Goal: Answer question/provide support

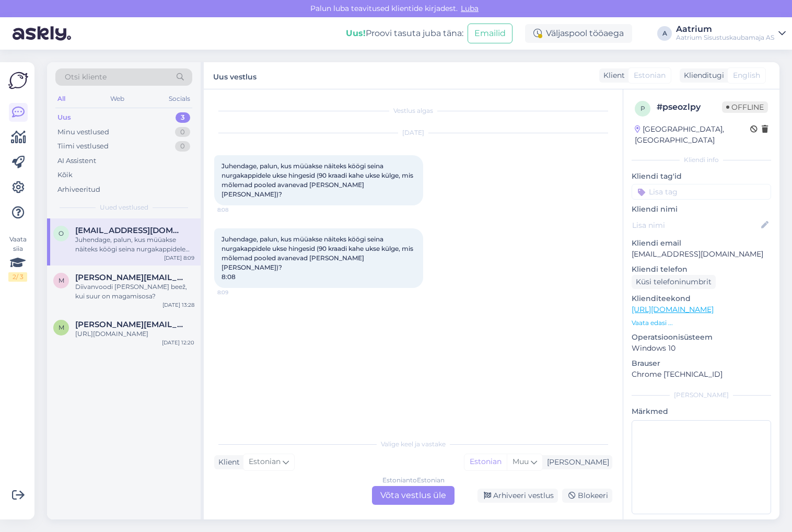
click at [269, 317] on div "Vestlus algas [DATE] Juhendage, palun, kus müüakse näiteks köögi seina nurgakap…" at bounding box center [418, 262] width 408 height 324
click at [125, 294] on div "Diivanvoodi [PERSON_NAME] beež, kui suur on magamisosa?" at bounding box center [134, 291] width 119 height 19
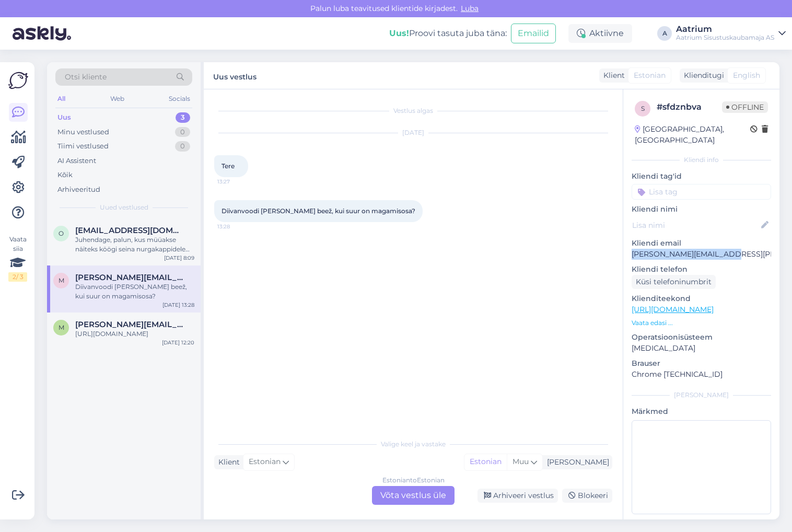
drag, startPoint x: 724, startPoint y: 244, endPoint x: 629, endPoint y: 242, distance: 95.1
click at [629, 242] on div "s # sfdznbva Offline [GEOGRAPHIC_DATA], [GEOGRAPHIC_DATA] Kliendi info Kliendi …" at bounding box center [701, 309] width 156 height 441
copy p "[PERSON_NAME][EMAIL_ADDRESS][PERSON_NAME][DOMAIN_NAME]"
click at [714, 305] on link "[URL][DOMAIN_NAME]" at bounding box center [673, 309] width 82 height 9
click at [301, 278] on div "Vestlus algas [DATE] Tere 13:27 Diivanvoodi [PERSON_NAME] beež, kui suur on mag…" at bounding box center [418, 262] width 408 height 324
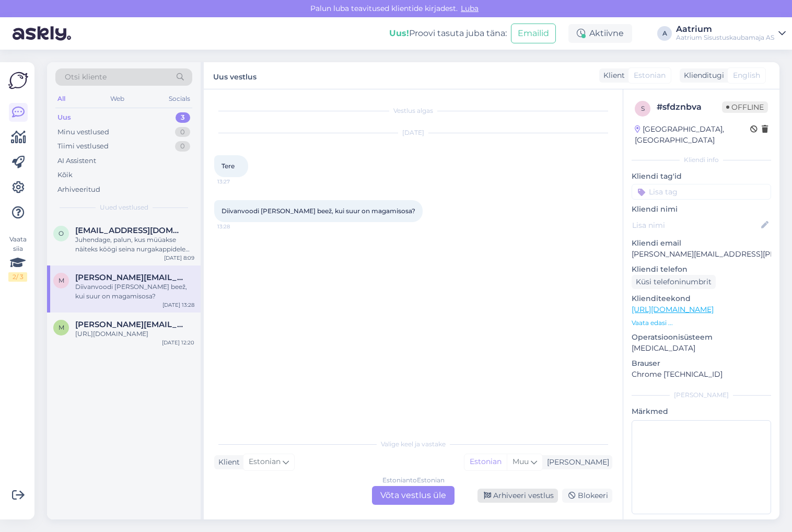
click at [540, 495] on div "Arhiveeri vestlus" at bounding box center [518, 496] width 80 height 14
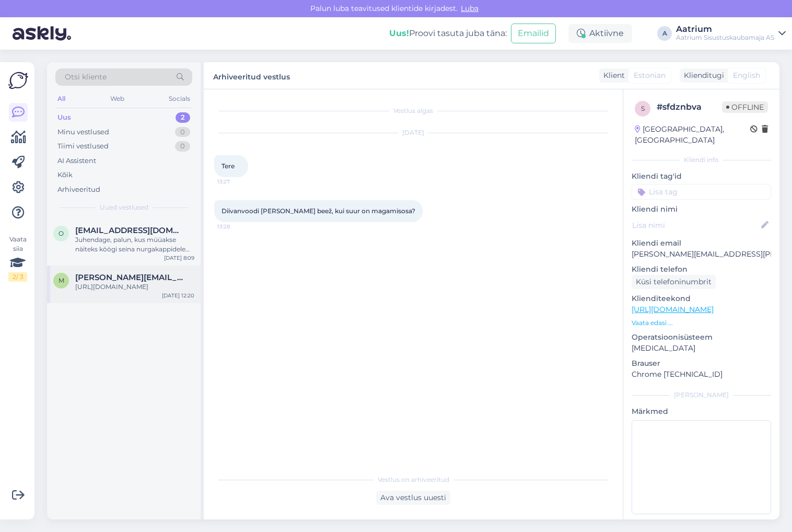
click at [126, 292] on div "[URL][DOMAIN_NAME]" at bounding box center [134, 286] width 119 height 9
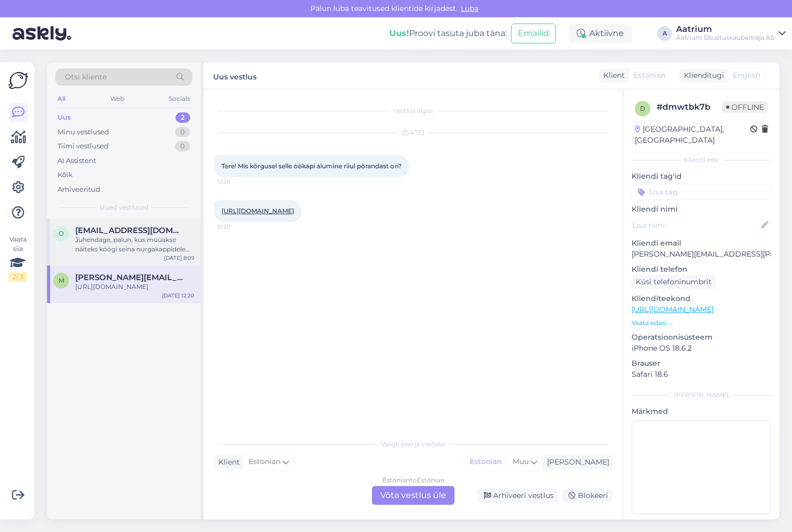
click at [127, 247] on div "Juhendage, palun, kus müüakse näiteks köögi seina nurgakappidele ukse hingesid …" at bounding box center [134, 244] width 119 height 19
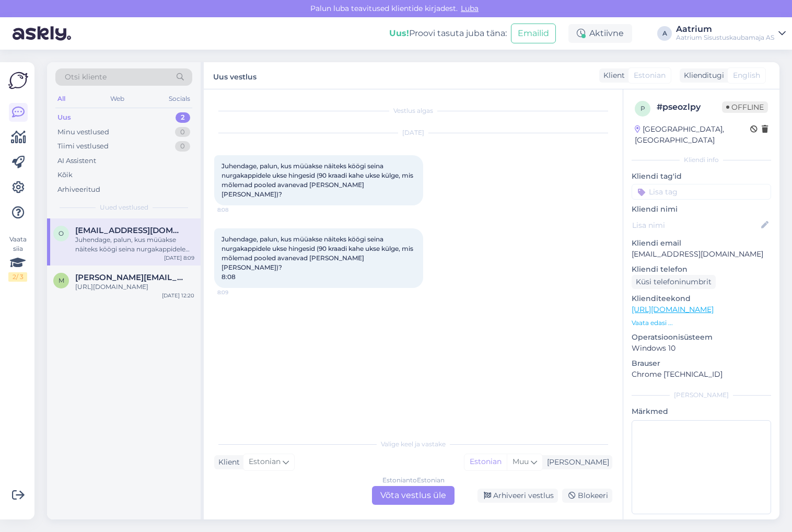
click at [263, 394] on div "Vestlus algas [DATE] Juhendage, palun, kus müüakse näiteks köögi seina nurgakap…" at bounding box center [418, 262] width 408 height 324
click at [670, 305] on link "[URL][DOMAIN_NAME]" at bounding box center [673, 309] width 82 height 9
drag, startPoint x: 727, startPoint y: 240, endPoint x: 633, endPoint y: 247, distance: 94.8
click at [633, 249] on p "[EMAIL_ADDRESS][DOMAIN_NAME]" at bounding box center [702, 254] width 140 height 11
copy p "[EMAIL_ADDRESS][DOMAIN_NAME]"
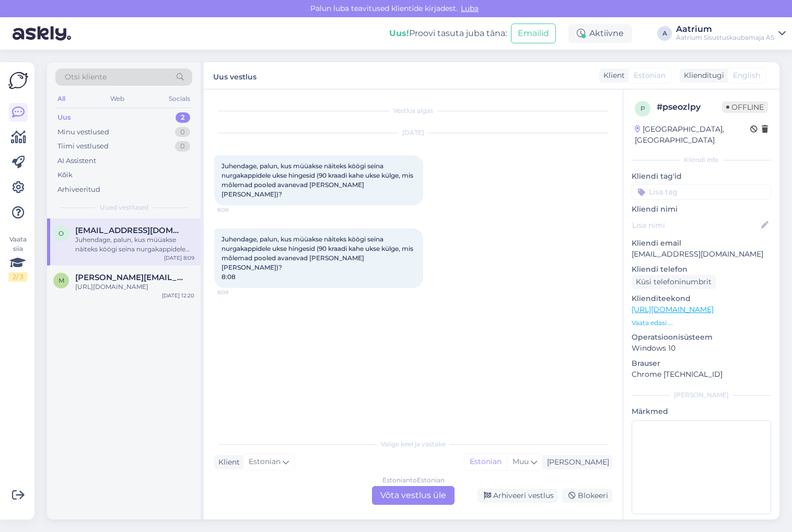
click at [290, 323] on div "Vestlus algas [DATE] Juhendage, palun, kus müüakse näiteks köögi seina nurgakap…" at bounding box center [418, 262] width 408 height 324
click at [259, 356] on div "Vestlus algas [DATE] Juhendage, palun, kus müüakse näiteks köögi seina nurgakap…" at bounding box center [418, 262] width 408 height 324
click at [225, 331] on div "Vestlus algas [DATE] Juhendage, palun, kus müüakse näiteks köögi seina nurgakap…" at bounding box center [418, 262] width 408 height 324
drag, startPoint x: 218, startPoint y: 228, endPoint x: 379, endPoint y: 249, distance: 161.7
click at [379, 249] on div "Juhendage, palun, kus müüakse näiteks köögi seina nurgakappidele ukse hingesid …" at bounding box center [318, 258] width 209 height 60
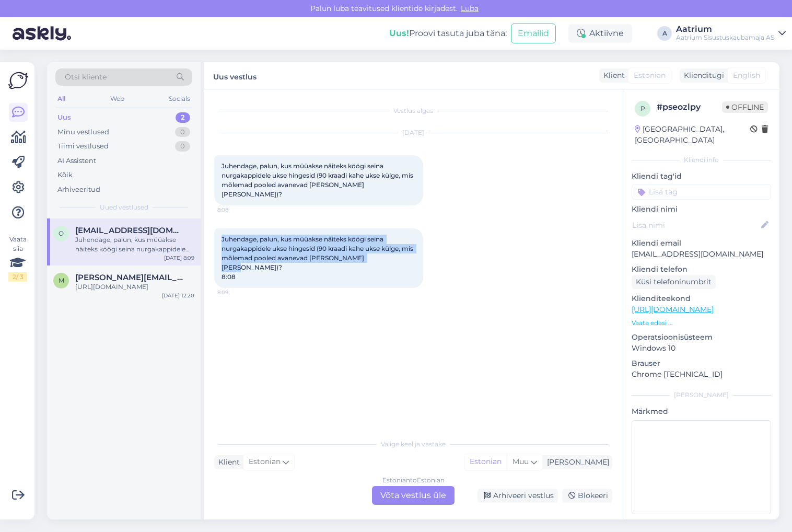
copy span "Juhendage, palun, kus müüakse näiteks köögi seina nurgakappidele ukse hingesid …"
click at [523, 496] on div "Arhiveeri vestlus" at bounding box center [518, 496] width 80 height 14
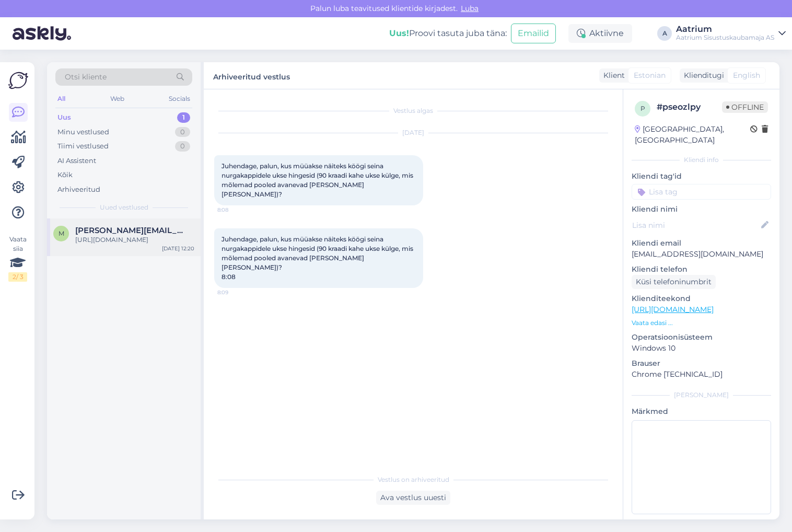
click at [130, 245] on div "[URL][DOMAIN_NAME]" at bounding box center [134, 239] width 119 height 9
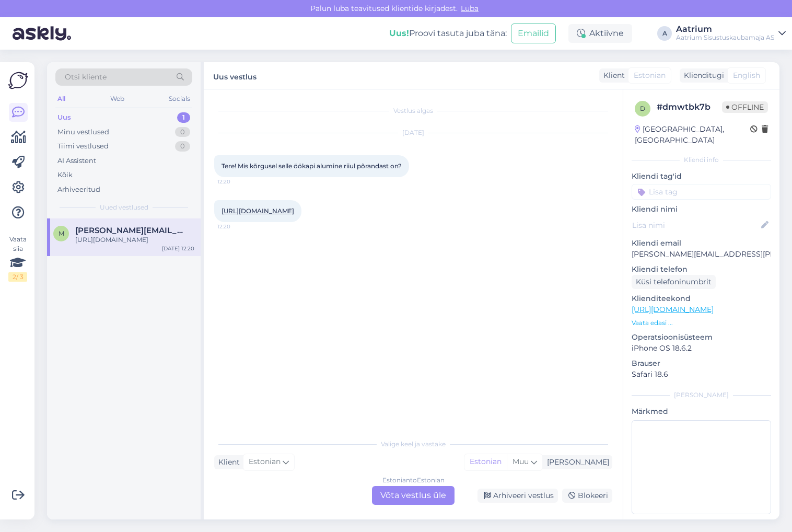
click at [714, 305] on link "[URL][DOMAIN_NAME]" at bounding box center [673, 309] width 82 height 9
drag, startPoint x: 729, startPoint y: 239, endPoint x: 632, endPoint y: 247, distance: 97.0
click at [632, 249] on p "[PERSON_NAME][EMAIL_ADDRESS][PERSON_NAME][DOMAIN_NAME]" at bounding box center [702, 254] width 140 height 11
copy p "[PERSON_NAME][EMAIL_ADDRESS][PERSON_NAME][DOMAIN_NAME]"
click at [260, 330] on div "Vestlus algas [DATE] Tere! Mis kõrgusel selle öökapi alumine riiul põrandast on…" at bounding box center [418, 262] width 408 height 324
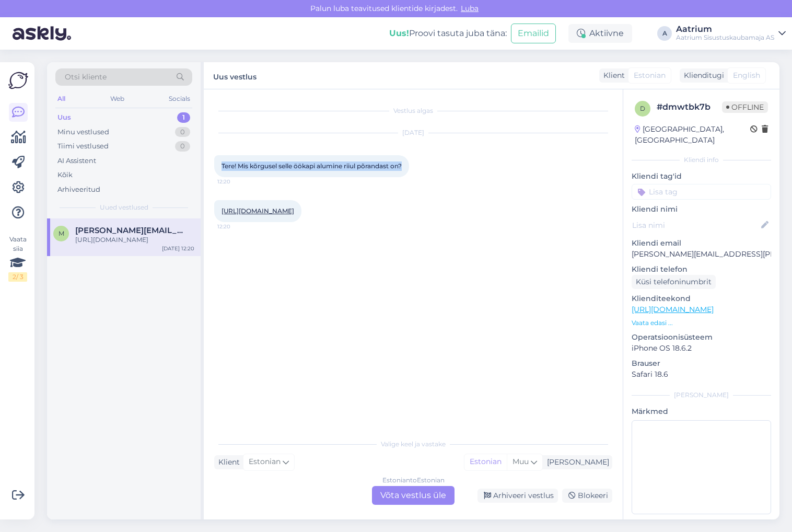
drag, startPoint x: 399, startPoint y: 166, endPoint x: 221, endPoint y: 174, distance: 177.8
click at [221, 174] on div "Tere! Mis kõrgusel selle öökapi alumine riiul põrandast on? 12:20" at bounding box center [311, 166] width 195 height 22
copy span "Tere! Mis kõrgusel selle öökapi alumine riiul põrandast on?"
click at [669, 305] on link "[URL][DOMAIN_NAME]" at bounding box center [673, 309] width 82 height 9
click at [524, 498] on div "Arhiveeri vestlus" at bounding box center [518, 496] width 80 height 14
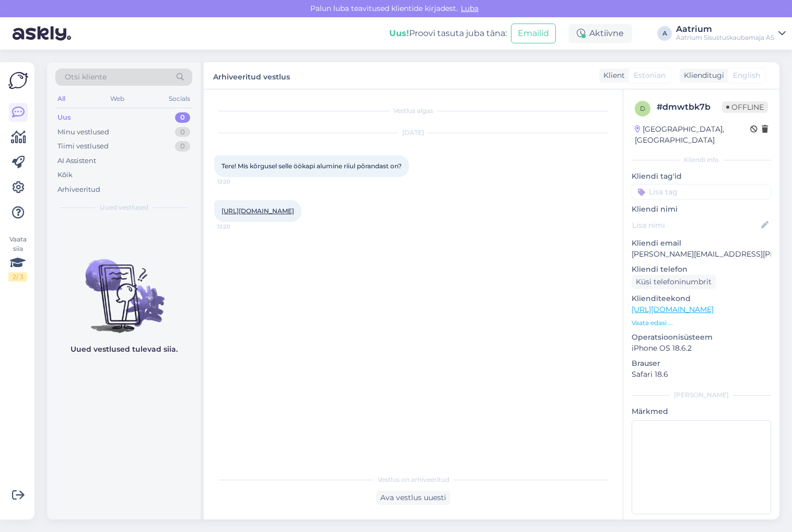
click at [260, 279] on div "Vestlus algas [DATE] Tere! Mis kõrgusel selle öökapi alumine riiul põrandast on…" at bounding box center [418, 280] width 408 height 360
click at [86, 130] on div "Minu vestlused" at bounding box center [83, 132] width 52 height 10
